Goal: Information Seeking & Learning: Learn about a topic

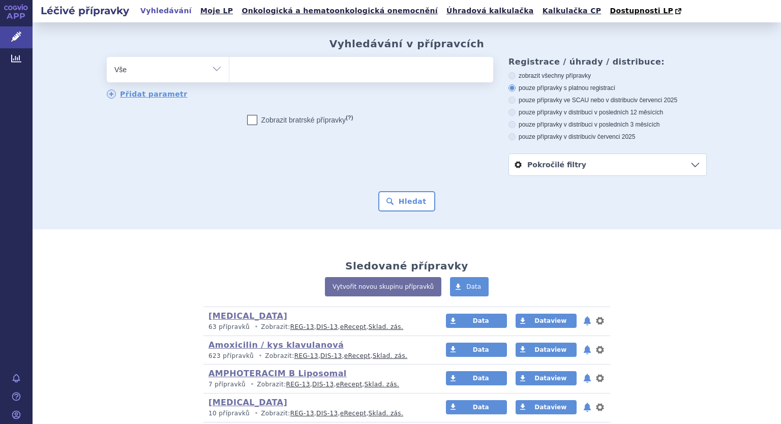
click at [246, 71] on ul at bounding box center [361, 67] width 264 height 21
click at [229, 71] on select at bounding box center [229, 68] width 1 height 25
click at [212, 71] on select "Vše Přípravek/SUKL kód MAH VPOIS ATC/Aktivní látka Léková forma Síla" at bounding box center [168, 68] width 122 height 23
select select "filter-atc-group"
click at [107, 57] on select "Vše Přípravek/SUKL kód MAH VPOIS ATC/Aktivní látka Léková forma Síla" at bounding box center [168, 68] width 122 height 23
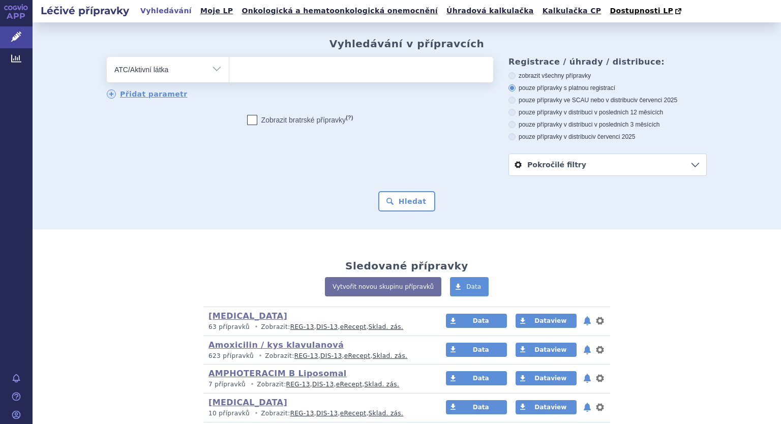
click at [321, 76] on ul at bounding box center [361, 67] width 264 height 21
click at [229, 76] on select at bounding box center [229, 68] width 1 height 25
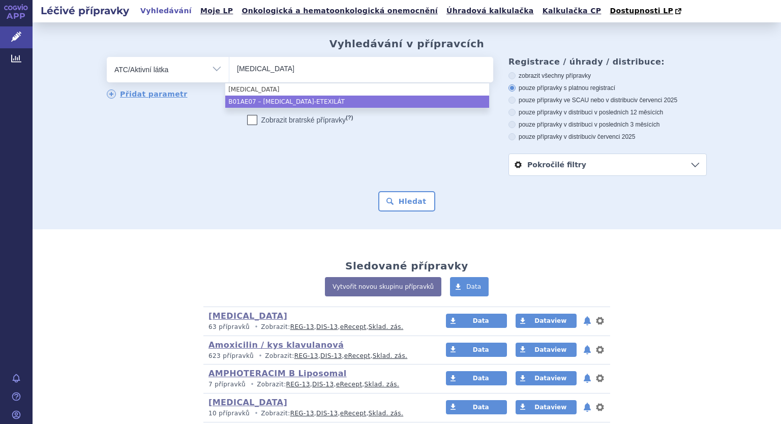
type input "dabigatran"
select select "B01AE07"
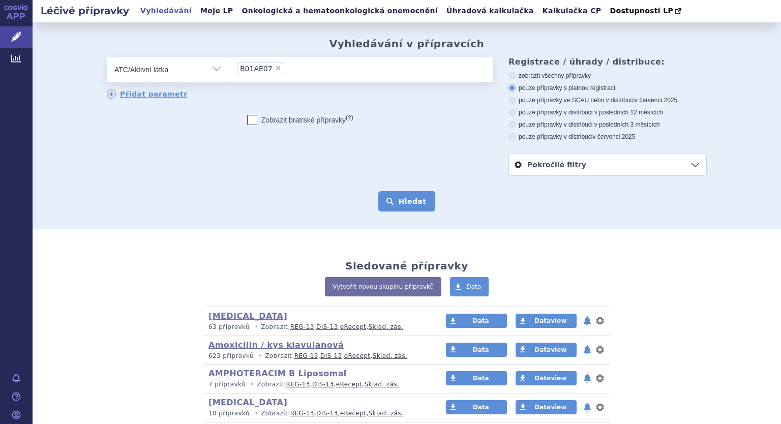
click at [421, 200] on button "Hledat" at bounding box center [406, 201] width 57 height 20
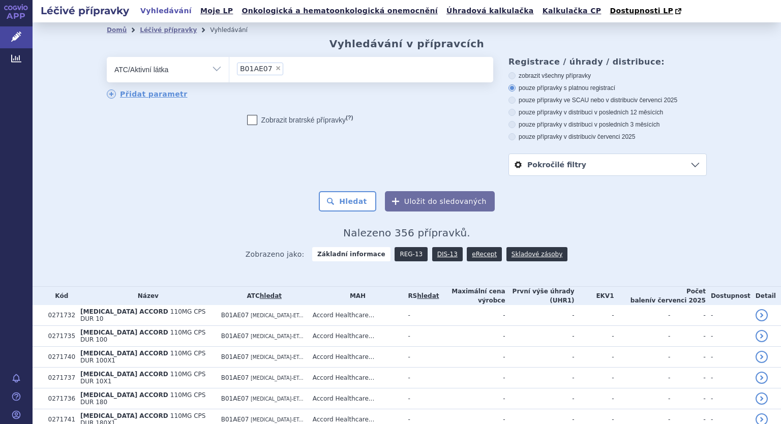
click at [407, 255] on link "REG-13" at bounding box center [410, 254] width 33 height 14
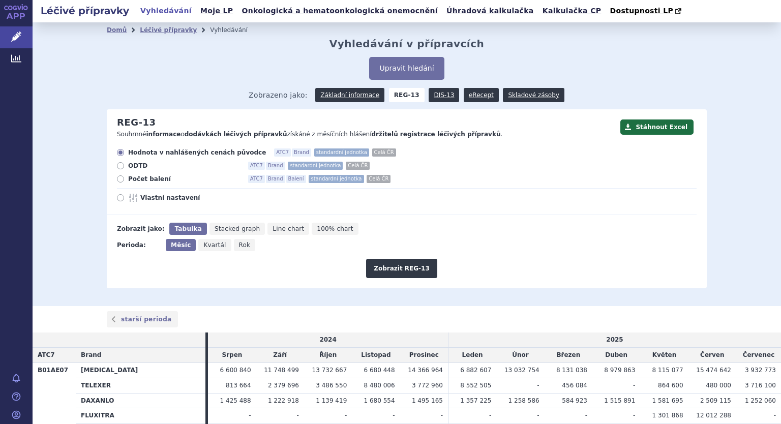
click at [122, 194] on label "Vlastní nastavení" at bounding box center [406, 198] width 579 height 8
click at [122, 196] on input "Vlastní nastavení" at bounding box center [121, 199] width 7 height 7
radio input "true"
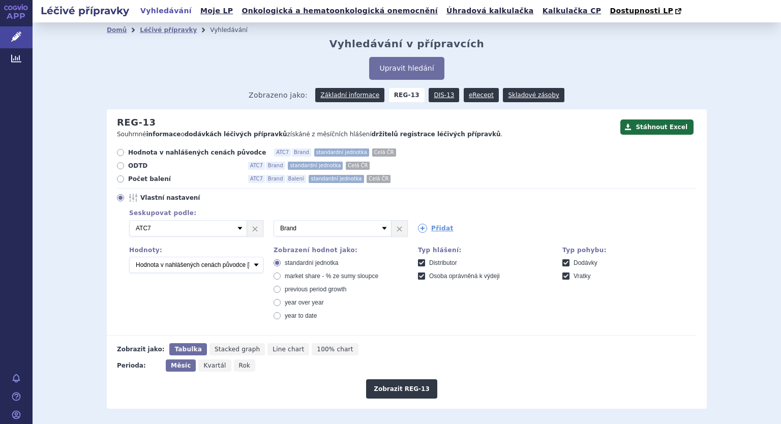
click at [122, 177] on label "Počet balení ATC7 Brand Balení standardní jednotka Celá ČR" at bounding box center [406, 179] width 579 height 8
click at [122, 177] on input "Počet balení ATC7 Brand Balení standardní jednotka Celá ČR" at bounding box center [121, 180] width 7 height 7
radio input "true"
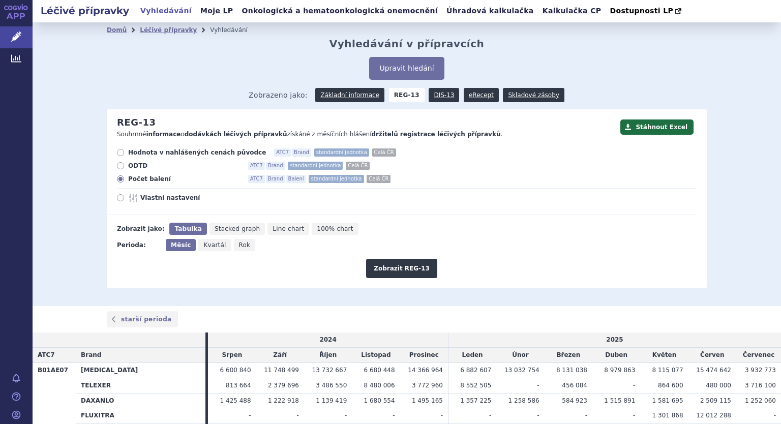
click at [117, 196] on icon at bounding box center [120, 197] width 7 height 7
click at [118, 196] on input "Vlastní nastavení" at bounding box center [121, 199] width 7 height 7
radio input "true"
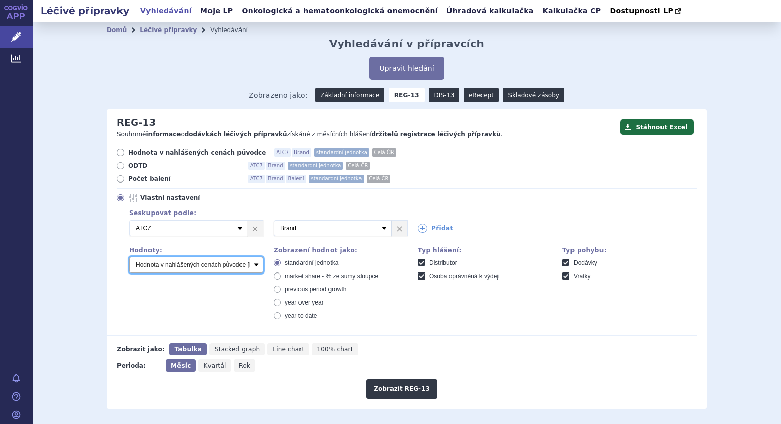
click at [176, 263] on select "Počet balení Hodnota v nahlášených cenách původce [DIS-13] Hodnota v maximálníc…" at bounding box center [196, 265] width 134 height 16
select select "packages"
click at [129, 257] on select "Počet balení Hodnota v nahlášených cenách původce [DIS-13] Hodnota v maximálníc…" at bounding box center [196, 265] width 134 height 16
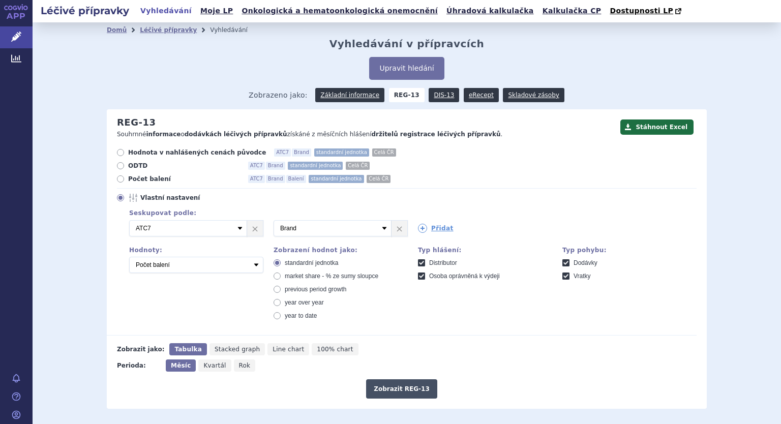
click at [390, 393] on button "Zobrazit REG-13" at bounding box center [401, 388] width 71 height 19
click at [413, 232] on div "Přidat" at bounding box center [480, 226] width 144 height 13
click at [418, 227] on icon at bounding box center [422, 228] width 9 height 9
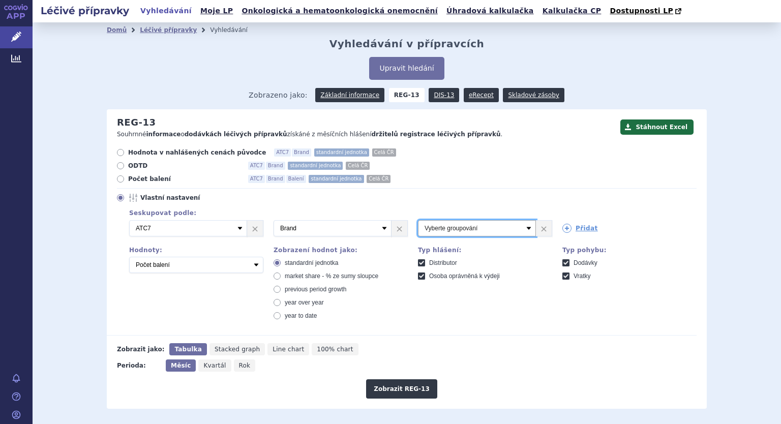
click at [492, 230] on select "Vyberte groupování ATC3 ATC5 ATC7 Brand Balení SÚKL kód MAH VPOIS Referenční sk…" at bounding box center [477, 228] width 118 height 16
select select "package"
click at [418, 221] on select "Vyberte groupování ATC3 ATC5 ATC7 Brand Balení SÚKL kód MAH VPOIS Referenční sk…" at bounding box center [477, 228] width 118 height 16
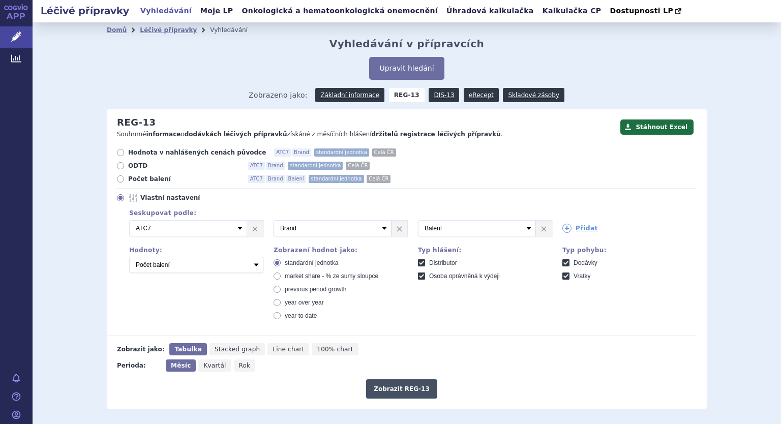
click at [391, 390] on button "Zobrazit REG-13" at bounding box center [401, 388] width 71 height 19
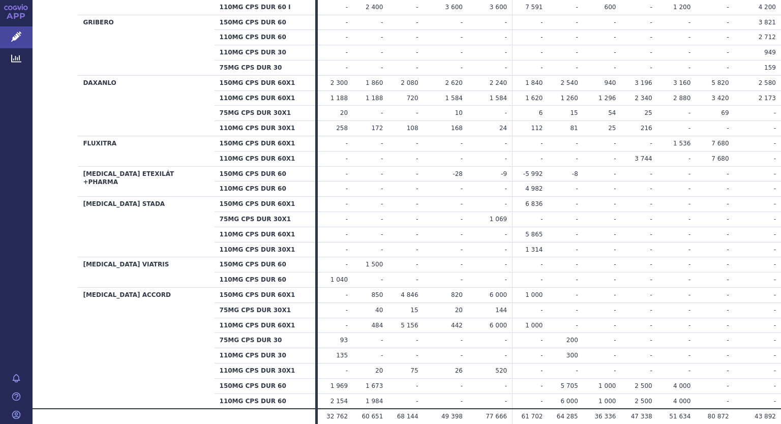
scroll to position [597, 0]
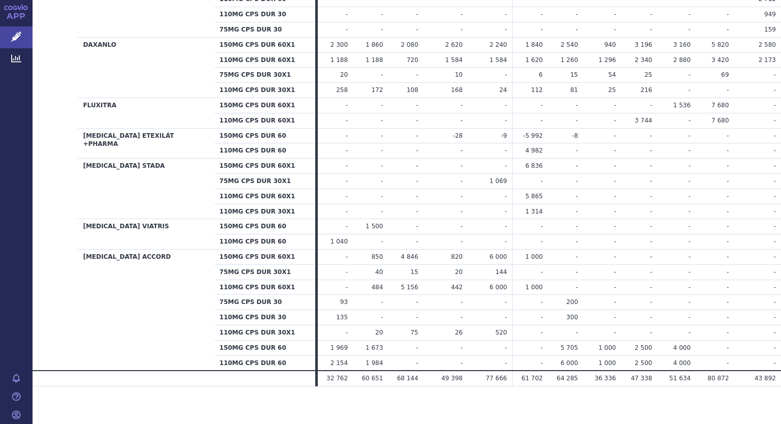
drag, startPoint x: 554, startPoint y: 338, endPoint x: 565, endPoint y: 355, distance: 20.2
click at [569, 355] on tbody "B01AE07 PRADAXA 110MG CPS DUR 60X1 I - 25 920 9 504 17 280 17 280" at bounding box center [407, 128] width 748 height 485
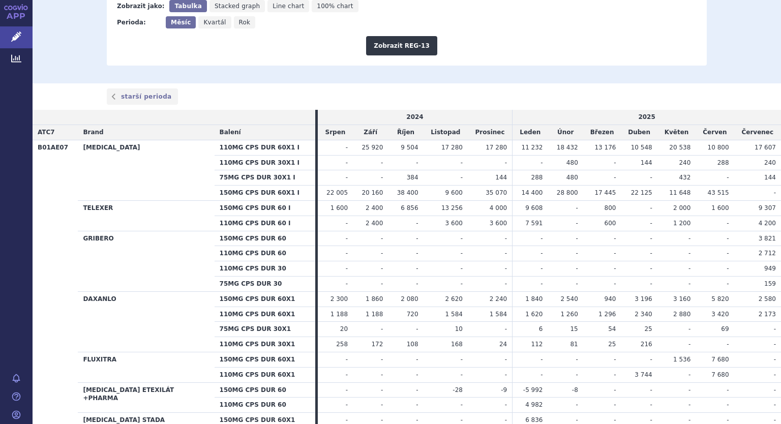
scroll to position [0, 0]
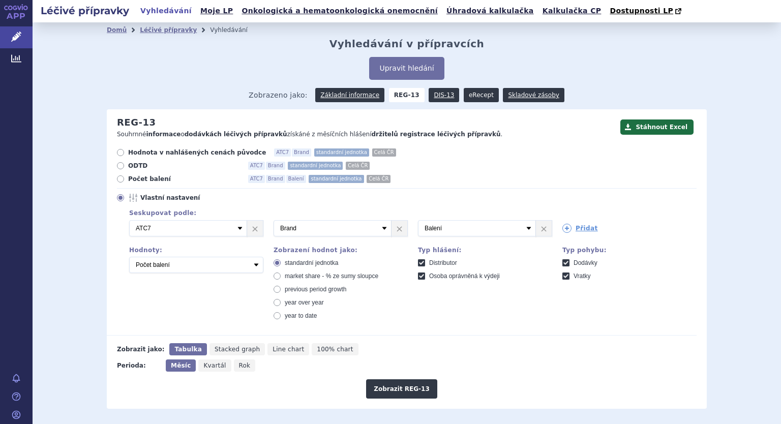
click at [468, 99] on link "eRecept" at bounding box center [481, 95] width 35 height 14
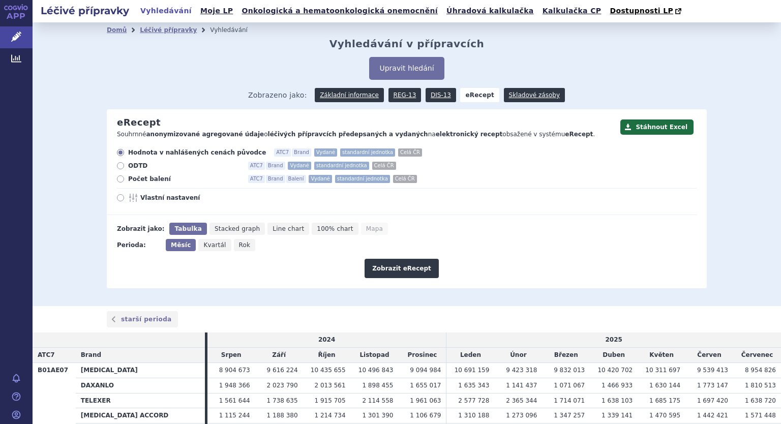
click at [119, 176] on label "Počet balení ATC7 Brand Balení Vydané standardní jednotka Celá ČR" at bounding box center [406, 179] width 579 height 8
click at [119, 177] on input "Počet balení ATC7 Brand Balení Vydané standardní jednotka Celá ČR" at bounding box center [121, 180] width 7 height 7
radio input "true"
click at [117, 198] on icon at bounding box center [120, 197] width 7 height 7
click at [118, 198] on input "Vlastní nastavení" at bounding box center [121, 199] width 7 height 7
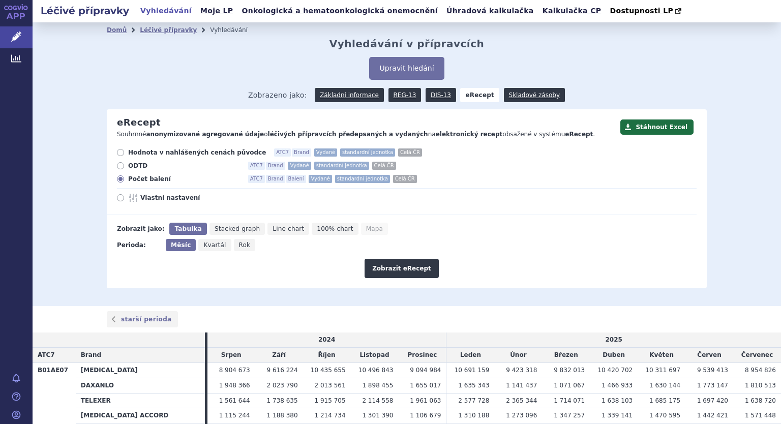
radio input "true"
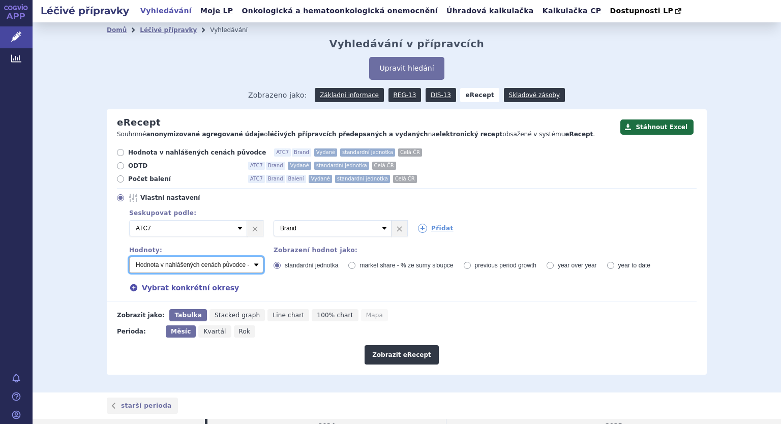
click at [163, 267] on select "Počet balení - vydané Hodnota v nahlášených cenách původce - vydané Hodnota v m…" at bounding box center [196, 265] width 134 height 16
select select "vydanePackages"
click at [129, 257] on select "Počet balení - vydané Hodnota v nahlášených cenách původce - vydané Hodnota v m…" at bounding box center [196, 265] width 134 height 16
click at [239, 333] on span "Rok" at bounding box center [245, 331] width 12 height 7
click at [234, 332] on input "Rok" at bounding box center [237, 328] width 7 height 7
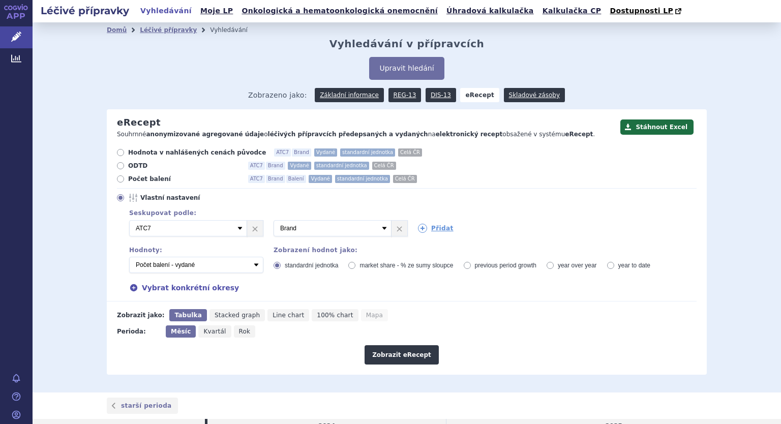
radio input "true"
click at [418, 225] on icon at bounding box center [422, 228] width 9 height 9
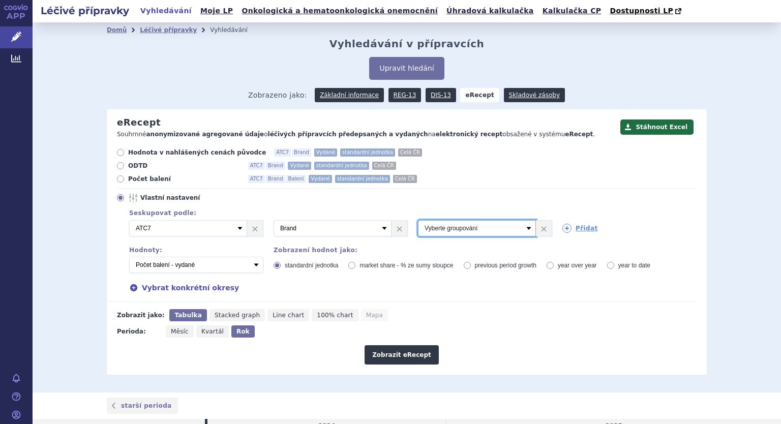
click at [518, 234] on select "Vyberte groupování ATC3 ATC5 ATC7 Brand Balení Síla Forma SÚKL kód MAH VPOIS Re…" at bounding box center [477, 228] width 118 height 16
select select "package"
click at [418, 221] on select "Vyberte groupování ATC3 ATC5 ATC7 Brand Balení Síla Forma SÚKL kód MAH VPOIS Re…" at bounding box center [477, 228] width 118 height 16
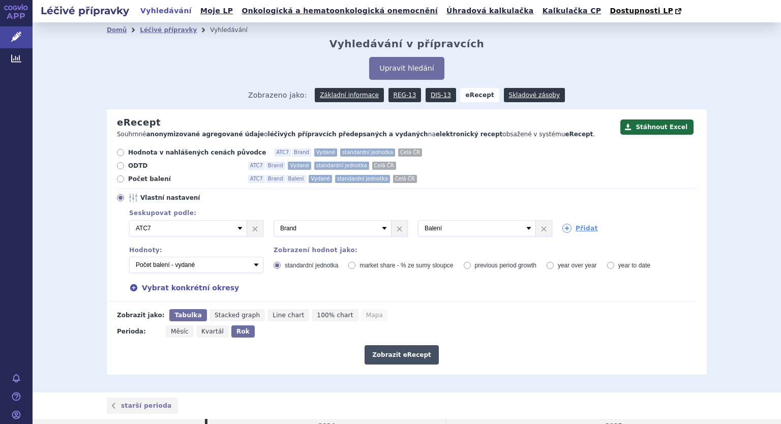
click at [404, 350] on button "Zobrazit eRecept" at bounding box center [401, 354] width 74 height 19
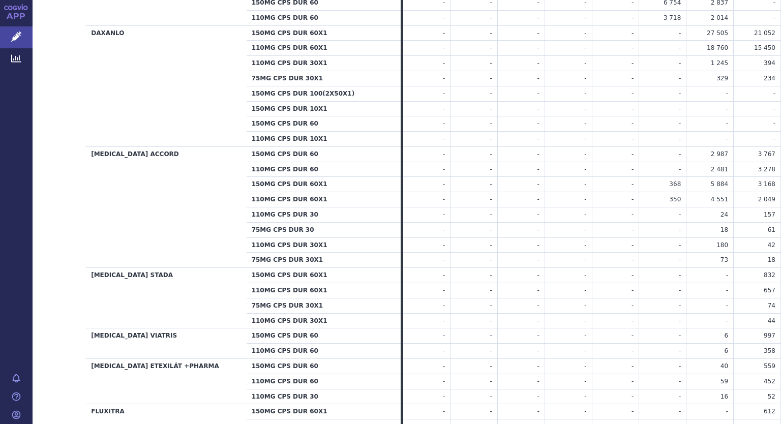
scroll to position [750, 0]
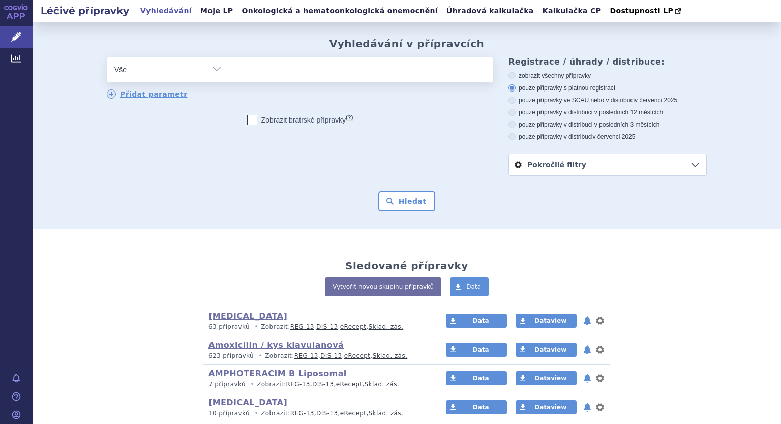
click at [213, 67] on select "Vše Přípravek/SUKL kód MAH VPOIS ATC/Aktivní látka Léková forma Síla" at bounding box center [168, 68] width 122 height 23
select select "filter-atc-group"
click at [107, 57] on select "Vše Přípravek/SUKL kód MAH VPOIS ATC/Aktivní látka Léková forma Síla" at bounding box center [168, 68] width 122 height 23
click at [262, 72] on ul at bounding box center [361, 67] width 264 height 21
click at [229, 72] on select at bounding box center [229, 68] width 1 height 25
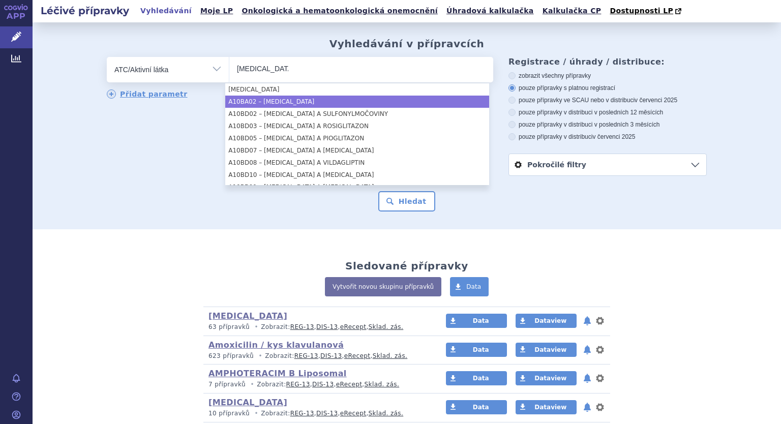
type input "metformin"
select select "A10BA02"
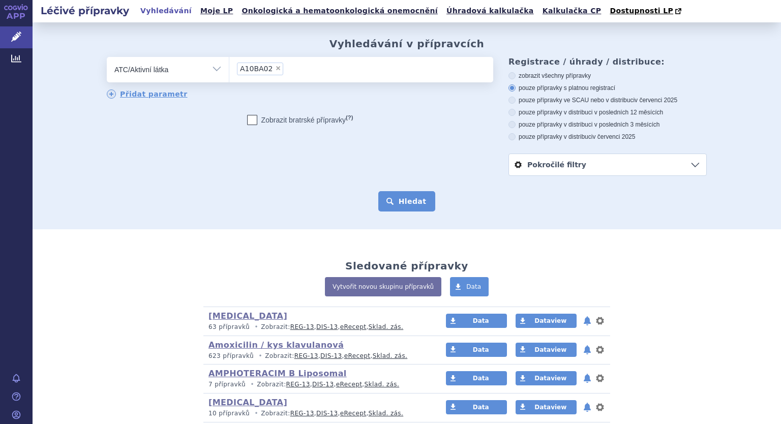
click at [412, 204] on button "Hledat" at bounding box center [406, 201] width 57 height 20
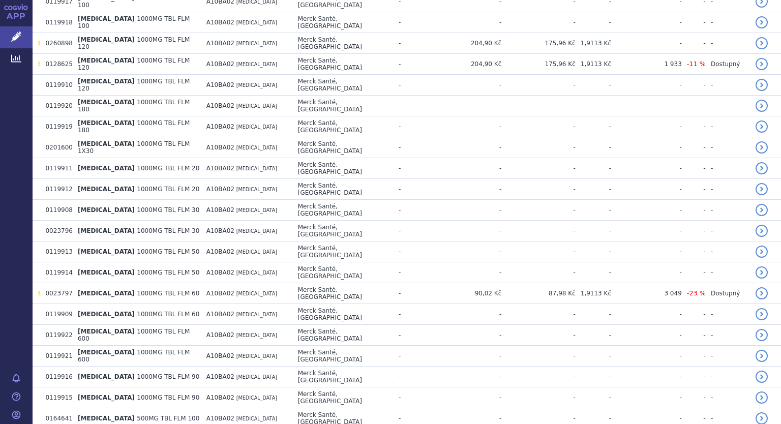
scroll to position [1823, 0]
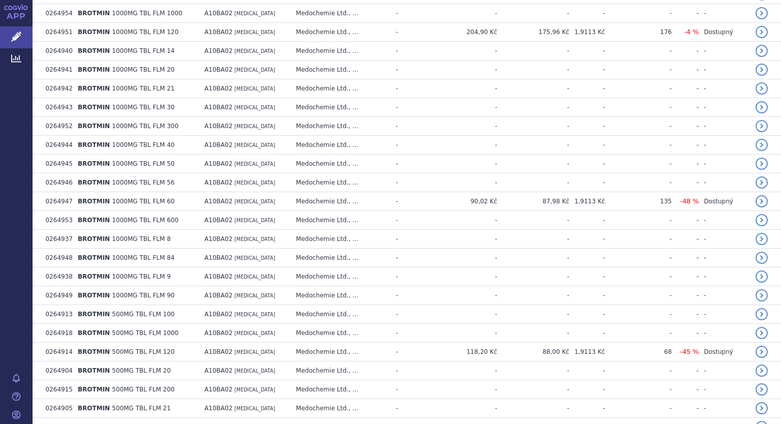
scroll to position [0, 0]
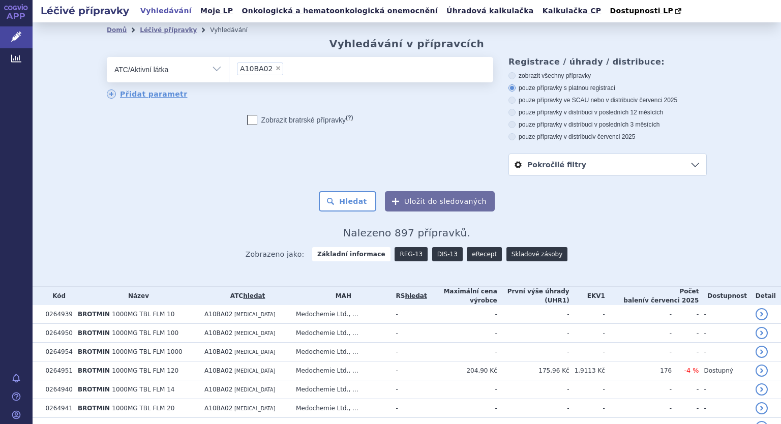
click at [394, 250] on link "REG-13" at bounding box center [410, 254] width 33 height 14
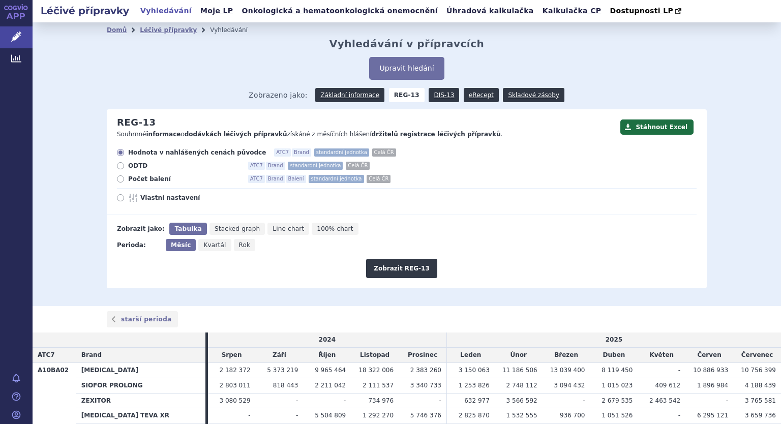
click at [120, 201] on label "Vlastní nastavení" at bounding box center [406, 198] width 579 height 8
click at [120, 201] on input "Vlastní nastavení" at bounding box center [121, 199] width 7 height 7
radio input "true"
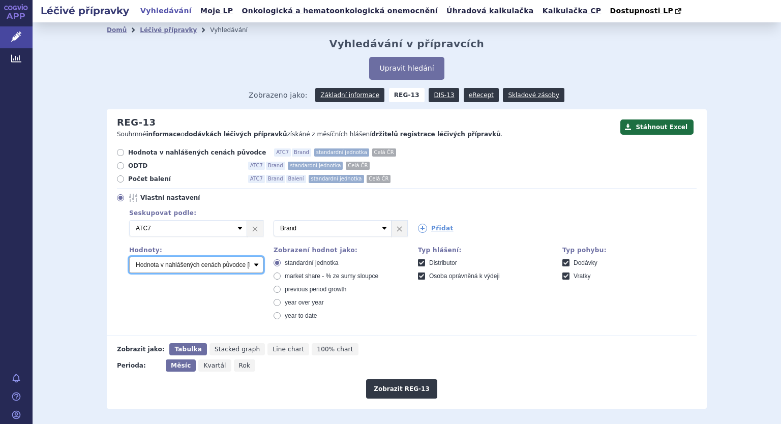
click at [143, 270] on select "Počet balení Hodnota v nahlášených cenách původce [DIS-13] Hodnota v maximálníc…" at bounding box center [196, 265] width 134 height 16
select select "packages"
click at [129, 257] on select "Počet balení Hodnota v nahlášených cenách původce [DIS-13] Hodnota v maximálníc…" at bounding box center [196, 265] width 134 height 16
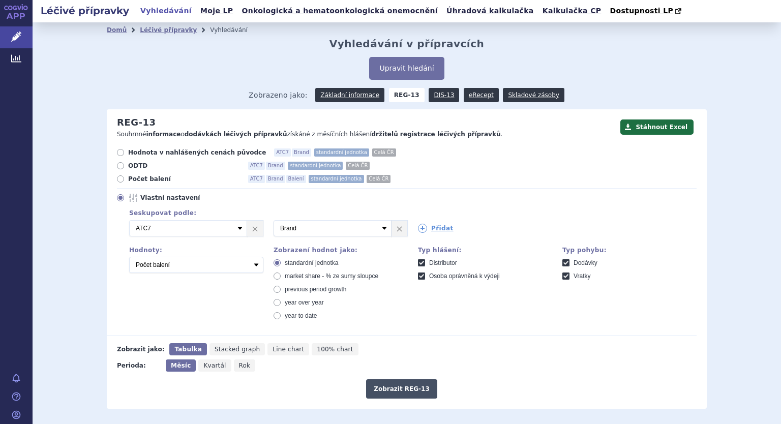
click at [386, 389] on button "Zobrazit REG-13" at bounding box center [401, 388] width 71 height 19
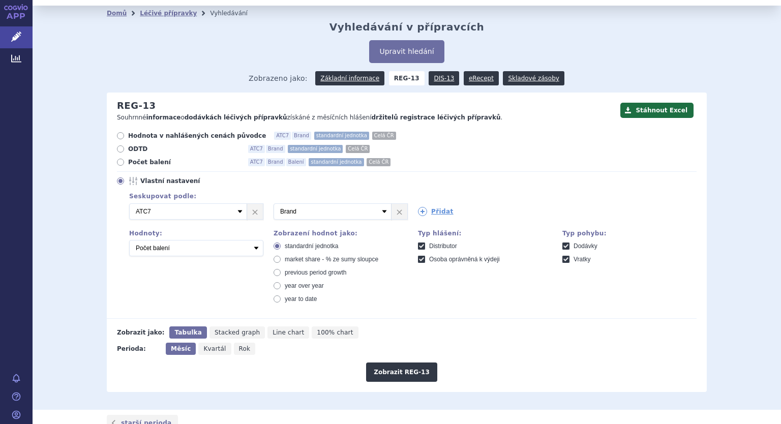
scroll to position [16, 0]
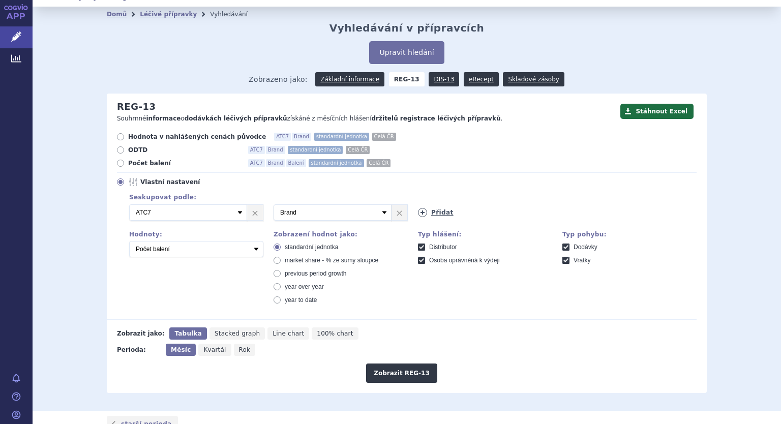
click at [418, 214] on icon at bounding box center [422, 212] width 9 height 9
click at [493, 214] on select "Vyberte groupování ATC3 ATC5 ATC7 Brand Balení SÚKL kód MAH VPOIS Referenční sk…" at bounding box center [477, 212] width 118 height 16
select select "package"
click at [418, 205] on select "Vyberte groupování ATC3 ATC5 ATC7 Brand Balení SÚKL kód MAH VPOIS Referenční sk…" at bounding box center [477, 212] width 118 height 16
click at [383, 375] on button "Zobrazit REG-13" at bounding box center [401, 372] width 71 height 19
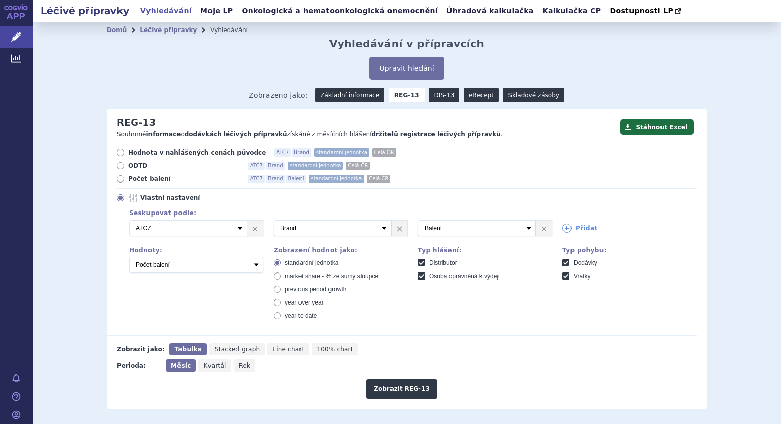
click at [436, 97] on link "DIS-13" at bounding box center [443, 95] width 30 height 14
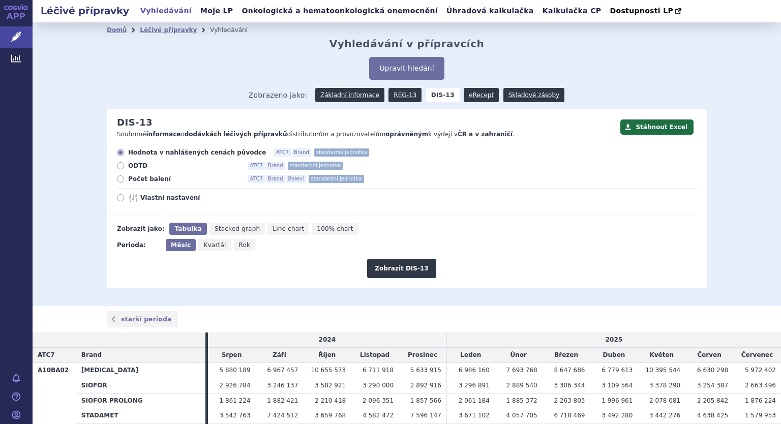
click at [129, 201] on icon at bounding box center [134, 198] width 12 height 8
click at [125, 201] on input "Vlastní nastavení" at bounding box center [121, 199] width 7 height 7
radio input "true"
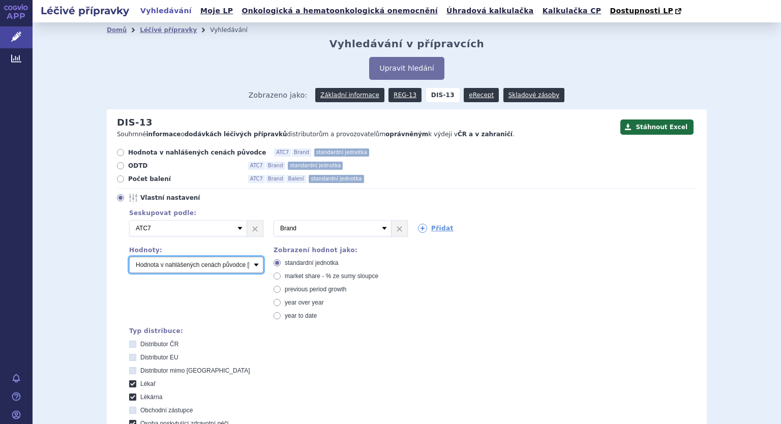
click at [139, 266] on select "Počet balení Hodnota v nahlášených cenách původce [DIS-13] Hodnota v maximálníc…" at bounding box center [196, 265] width 134 height 16
select select "packages"
click at [129, 257] on select "Počet balení Hodnota v nahlášených cenách původce [DIS-13] Hodnota v maximálníc…" at bounding box center [196, 265] width 134 height 16
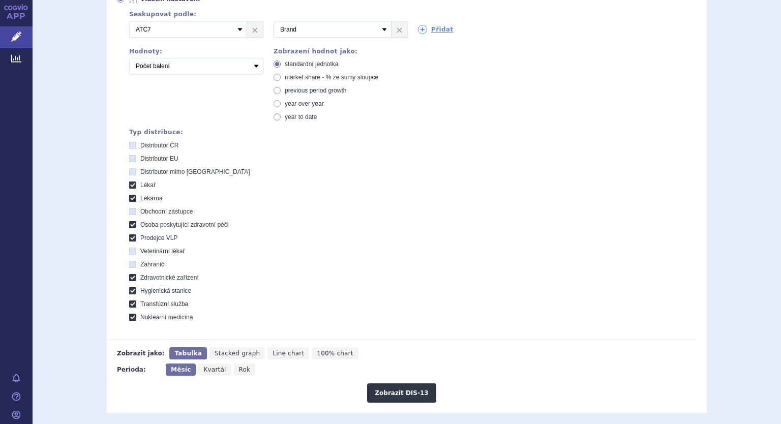
scroll to position [203, 0]
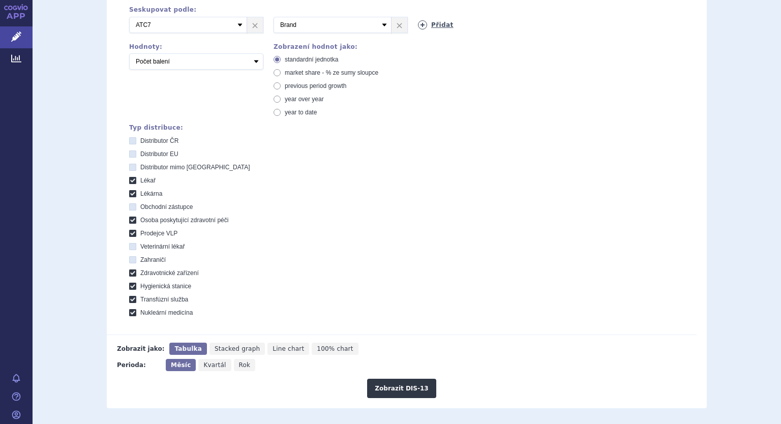
click at [418, 28] on icon at bounding box center [422, 24] width 9 height 9
click at [494, 25] on select "Vyberte groupování ATC3 ATC5 ATC7 Brand Balení SÚKL kód MAH VPOIS Referenční sk…" at bounding box center [477, 25] width 118 height 16
select select "package"
click at [418, 17] on select "Vyberte groupování ATC3 ATC5 ATC7 Brand Balení SÚKL kód MAH VPOIS Referenční sk…" at bounding box center [477, 25] width 118 height 16
click at [401, 391] on button "Zobrazit DIS-13" at bounding box center [401, 388] width 69 height 19
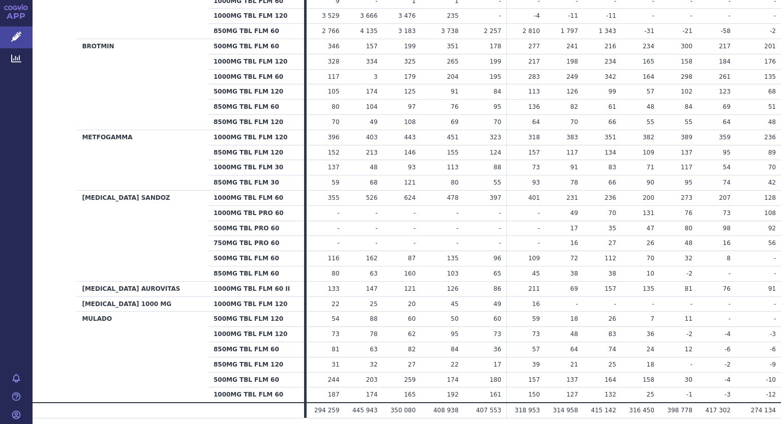
scroll to position [1657, 0]
